Goal: Find specific page/section: Find specific page/section

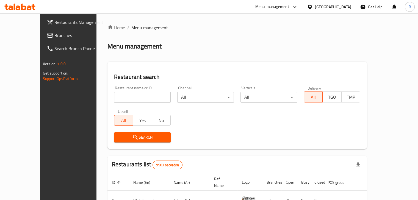
click at [120, 102] on input "search" at bounding box center [142, 97] width 57 height 11
type input "ل"
type input "brisket"
click button "Search" at bounding box center [142, 138] width 57 height 10
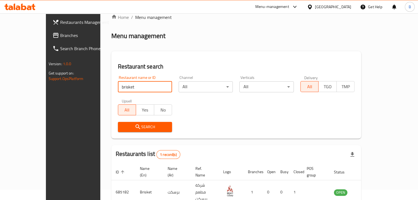
scroll to position [33, 0]
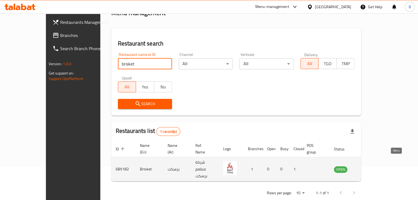
click at [369, 167] on icon "enhanced table" at bounding box center [366, 169] width 6 height 5
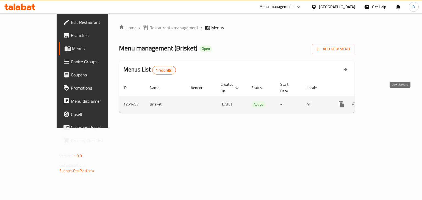
click at [384, 101] on icon "enhanced table" at bounding box center [380, 104] width 7 height 7
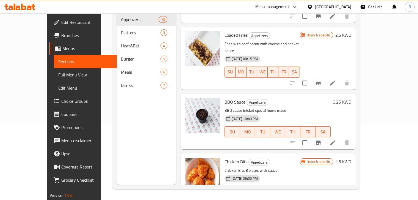
scroll to position [50, 0]
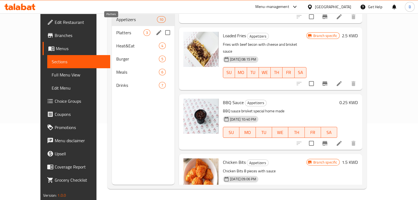
click at [116, 29] on span "Platters" at bounding box center [129, 32] width 27 height 7
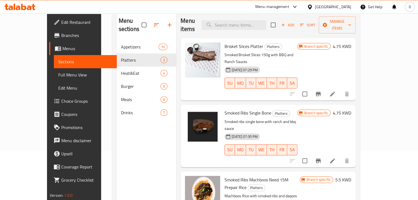
scroll to position [49, 0]
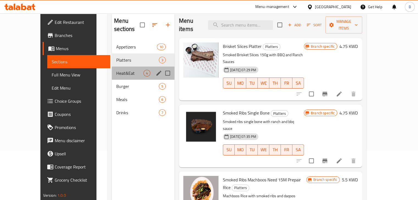
click at [112, 69] on div "Heat&Eat 4" at bounding box center [143, 73] width 63 height 13
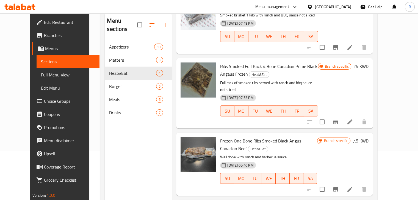
scroll to position [61, 0]
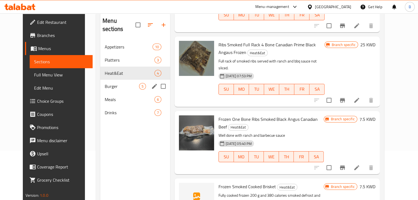
click at [115, 80] on div "Burger 5" at bounding box center [135, 86] width 70 height 13
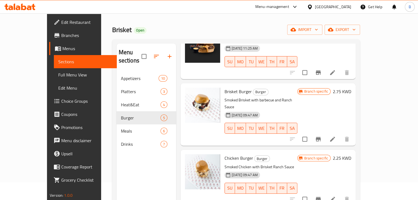
scroll to position [55, 0]
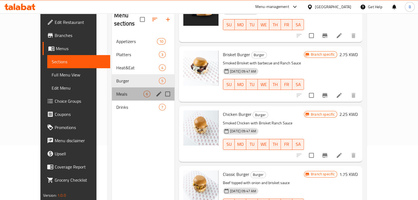
click at [112, 88] on div "Meals 6" at bounding box center [143, 94] width 63 height 13
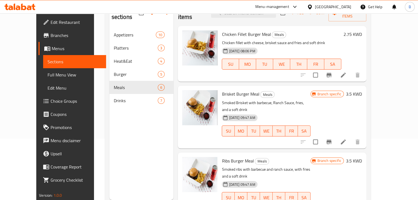
scroll to position [49, 0]
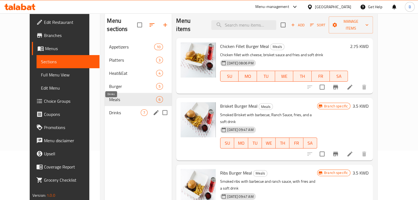
click at [114, 110] on span "Drinks" at bounding box center [125, 113] width 32 height 7
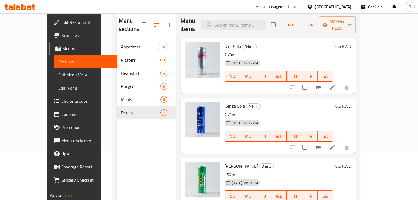
click at [289, 7] on div "Menu-management" at bounding box center [272, 7] width 34 height 7
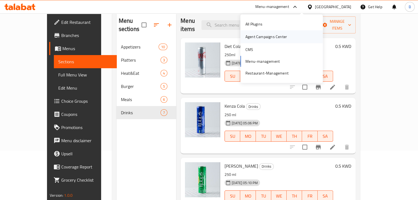
click at [264, 35] on div "Agent Campaigns Center" at bounding box center [265, 37] width 41 height 6
